Goal: Obtain resource: Obtain resource

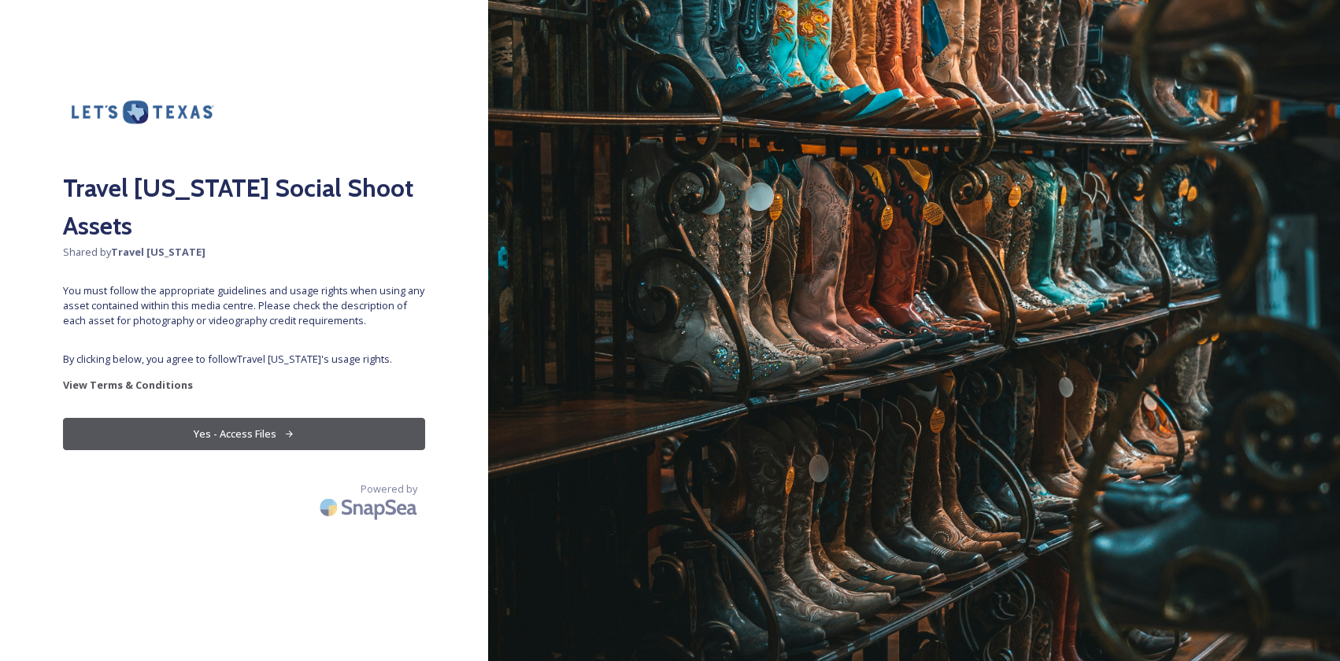
drag, startPoint x: 228, startPoint y: 387, endPoint x: 241, endPoint y: 392, distance: 14.5
click at [228, 418] on button "Yes - Access Files" at bounding box center [244, 434] width 362 height 32
click at [358, 418] on button "Yes - Access Files" at bounding box center [244, 434] width 362 height 32
click at [359, 418] on button "Yes - Access Files" at bounding box center [244, 434] width 362 height 32
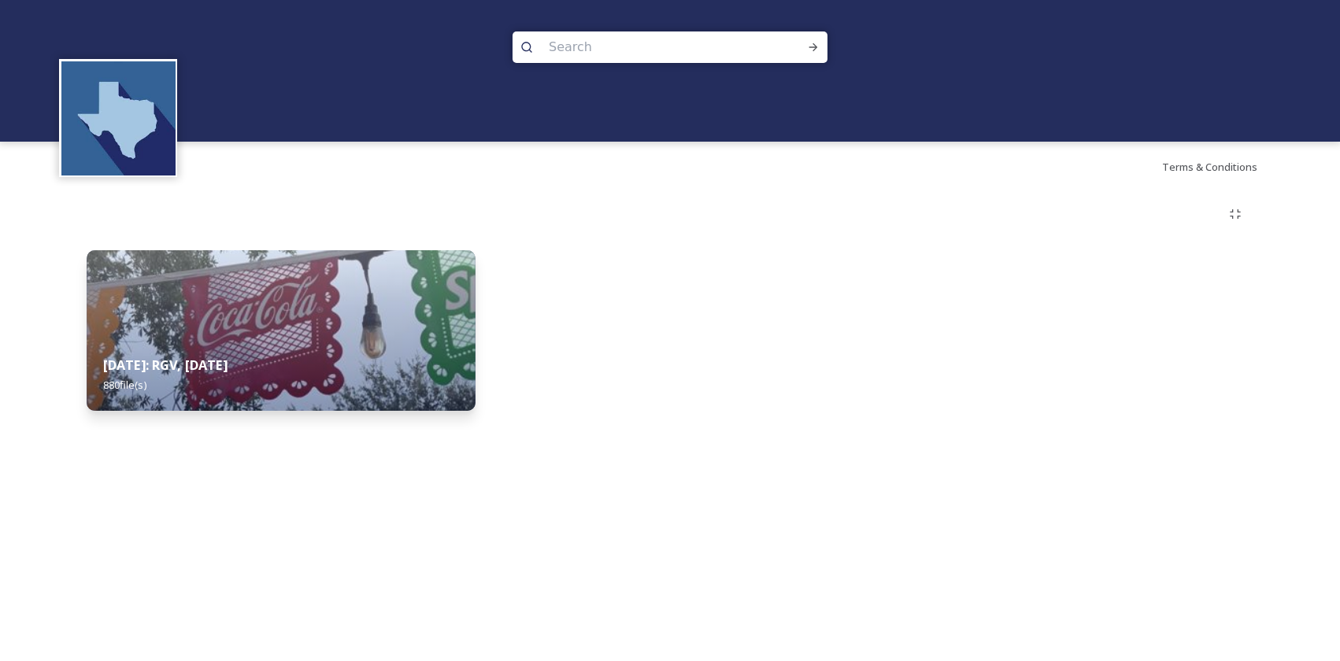
click at [164, 305] on img at bounding box center [281, 330] width 389 height 161
